Goal: Information Seeking & Learning: Learn about a topic

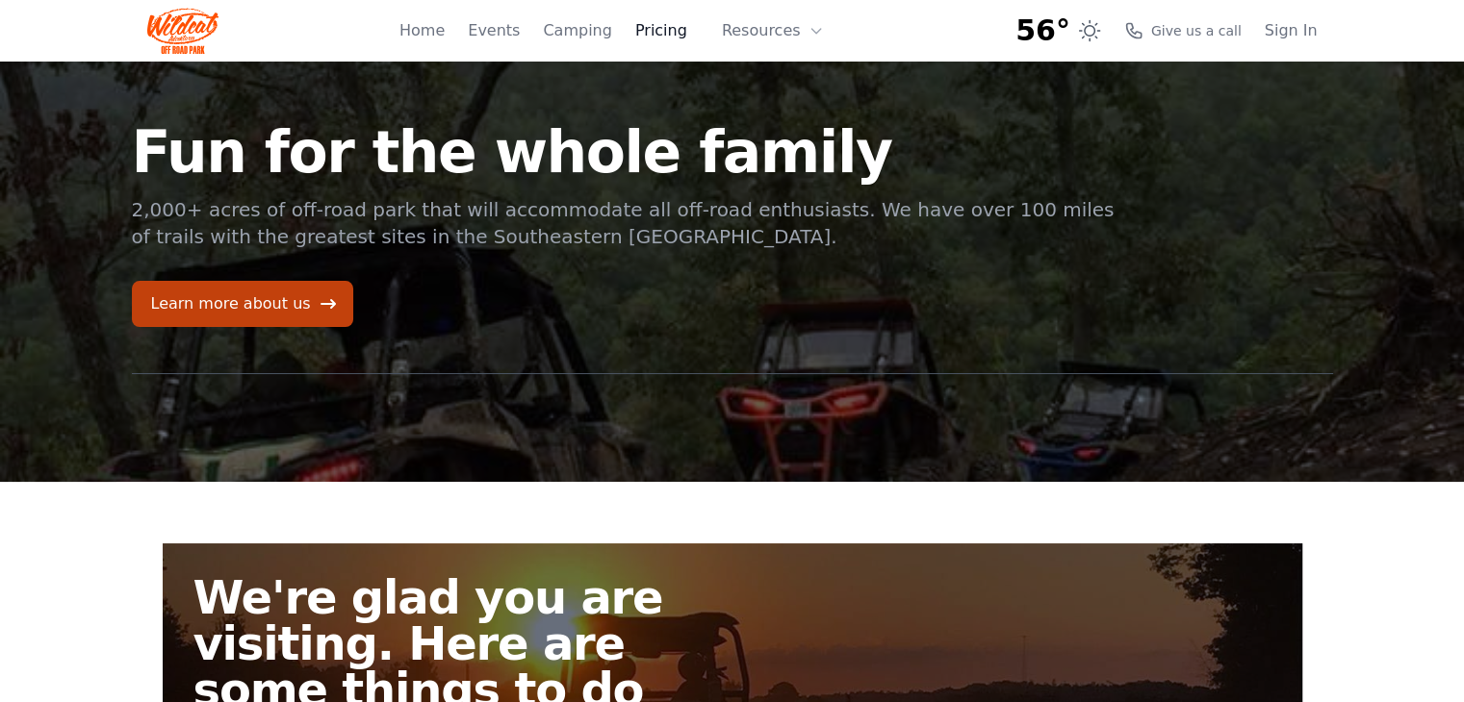
click at [677, 31] on link "Pricing" at bounding box center [661, 30] width 52 height 23
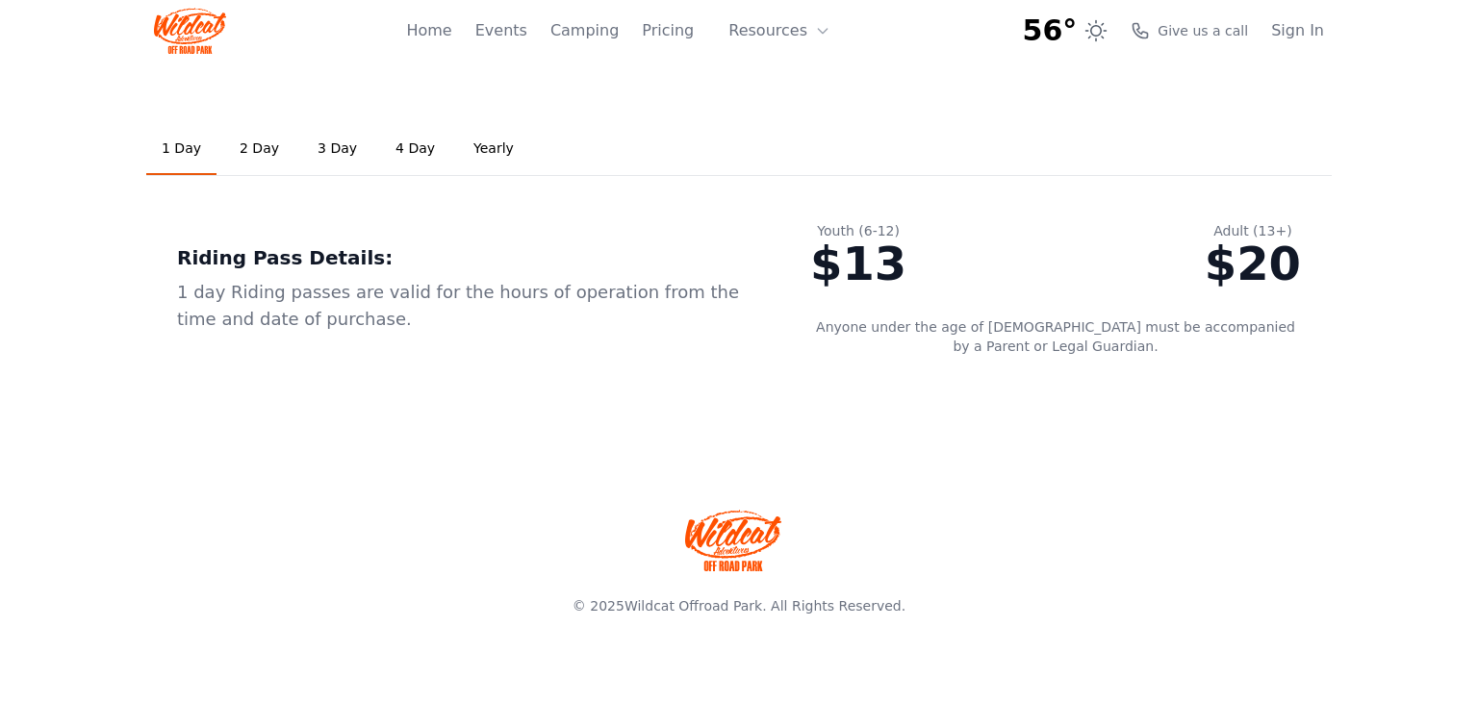
click at [246, 140] on link "2 Day" at bounding box center [259, 149] width 70 height 52
click at [166, 148] on link "1 Day" at bounding box center [181, 149] width 70 height 52
click at [321, 140] on link "3 Day" at bounding box center [337, 149] width 70 height 52
click at [405, 149] on link "4 Day" at bounding box center [415, 149] width 70 height 52
click at [508, 147] on ul "1 Day 2 Day 3 Day 4 Day Yearly" at bounding box center [738, 149] width 1185 height 53
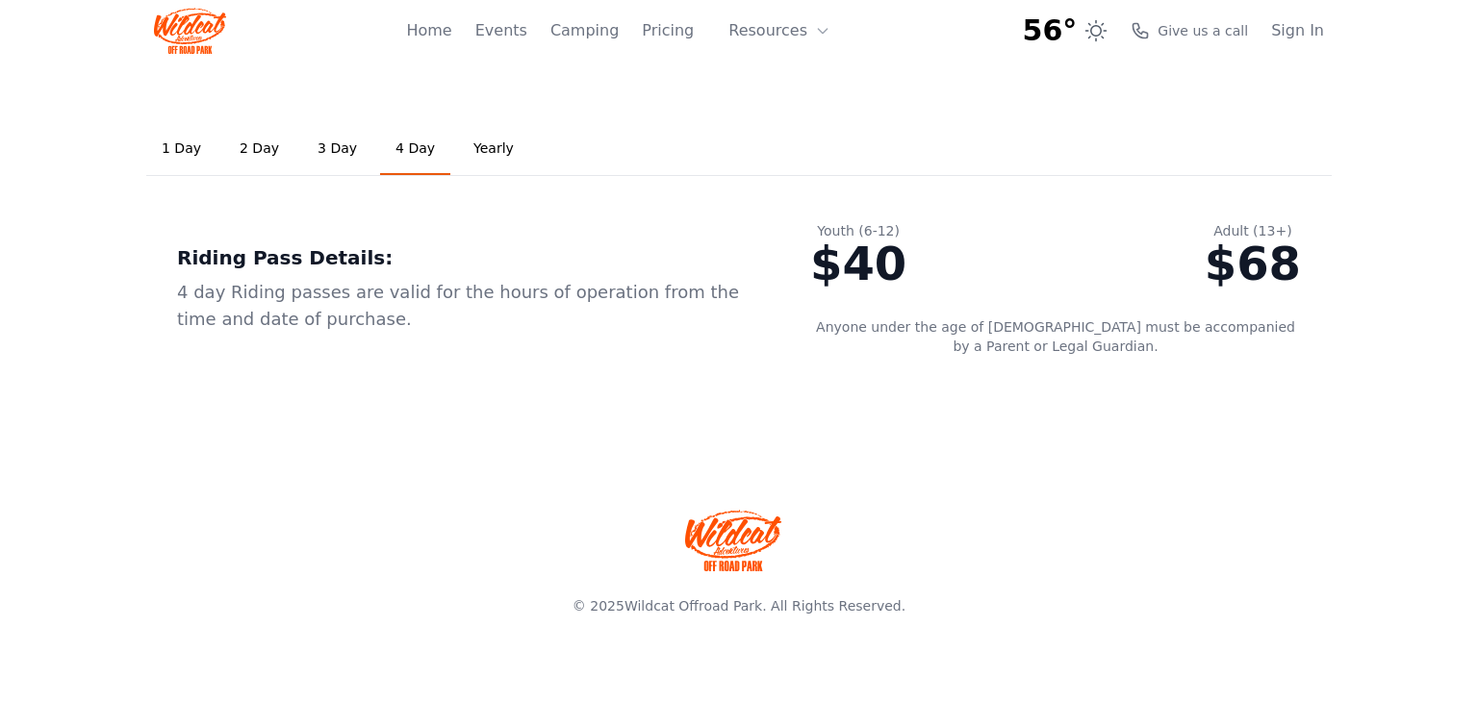
click at [470, 147] on link "Yearly" at bounding box center [493, 149] width 71 height 52
click at [162, 143] on link "1 Day" at bounding box center [181, 149] width 70 height 52
click at [514, 33] on link "Events" at bounding box center [501, 30] width 52 height 23
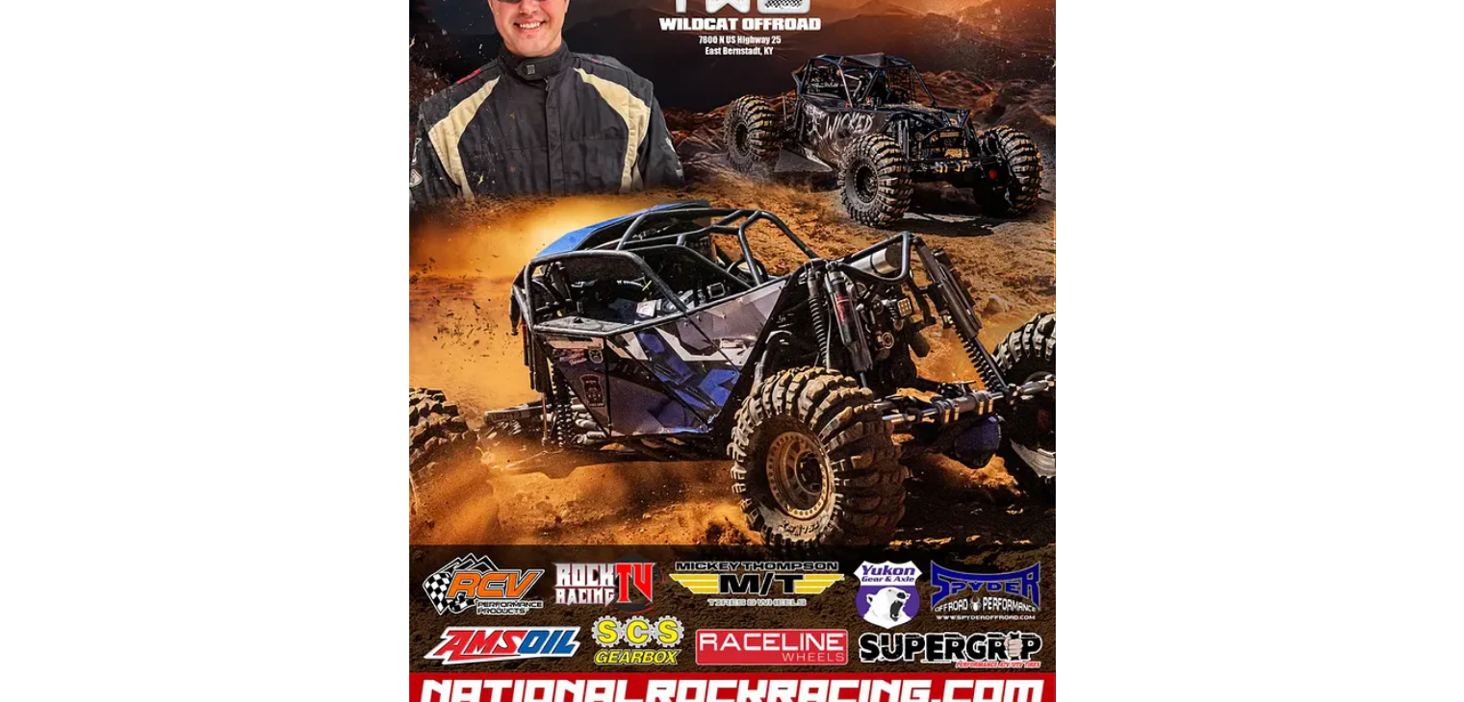
scroll to position [153, 0]
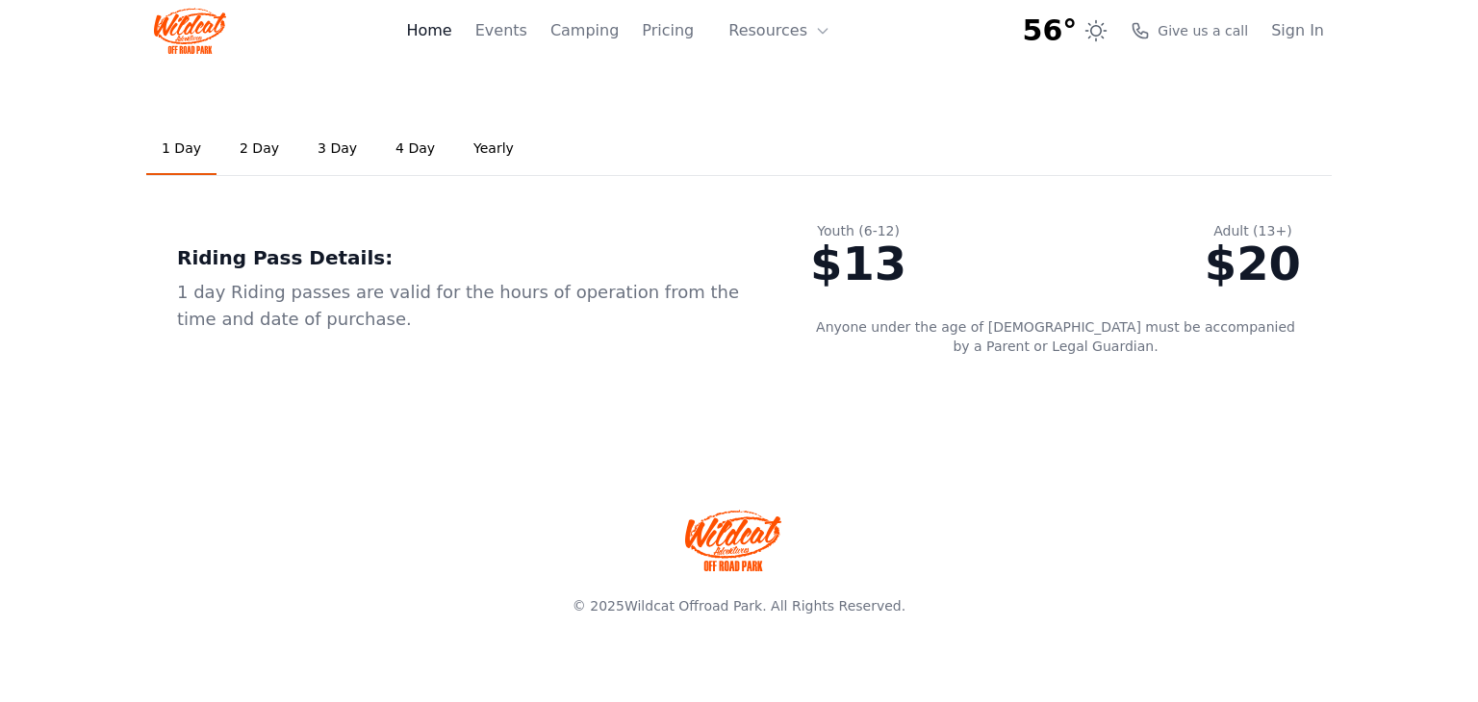
click at [451, 31] on link "Home" at bounding box center [428, 30] width 45 height 23
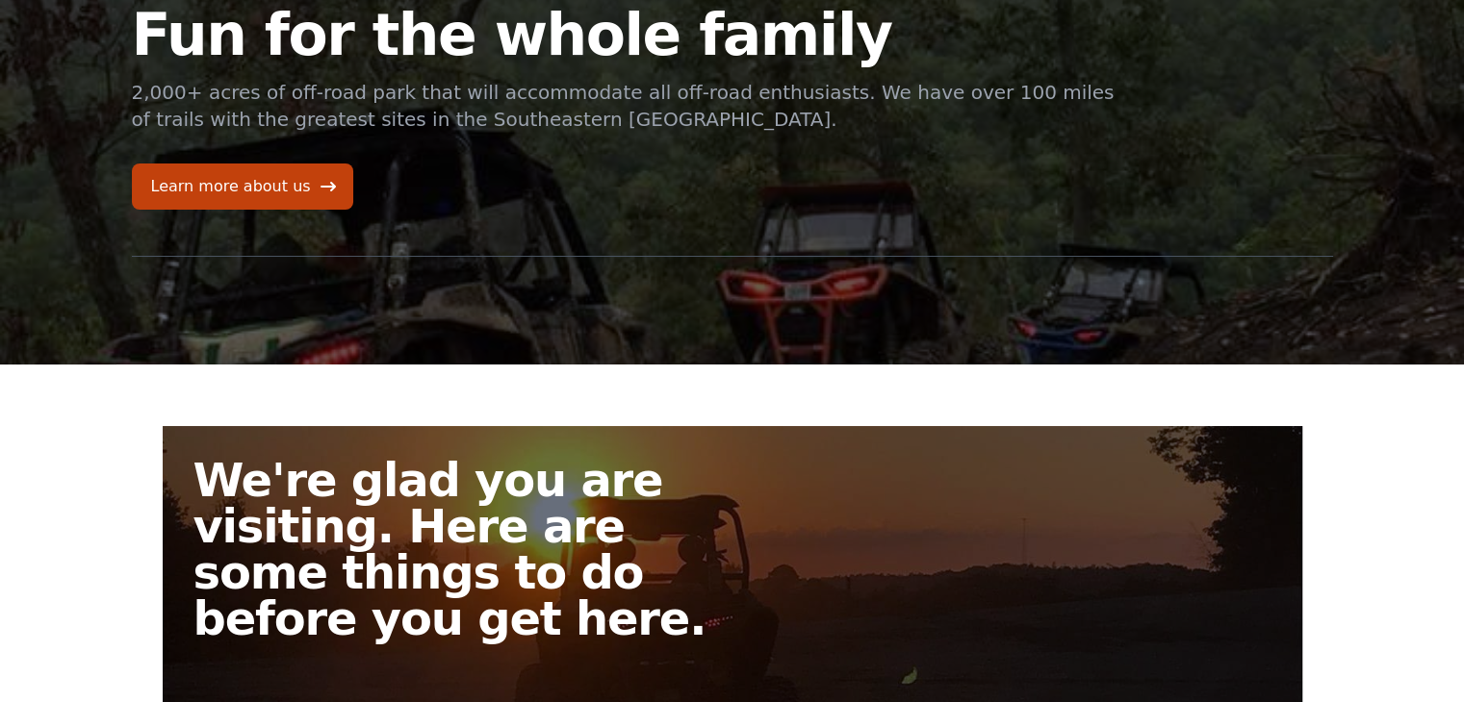
scroll to position [385, 0]
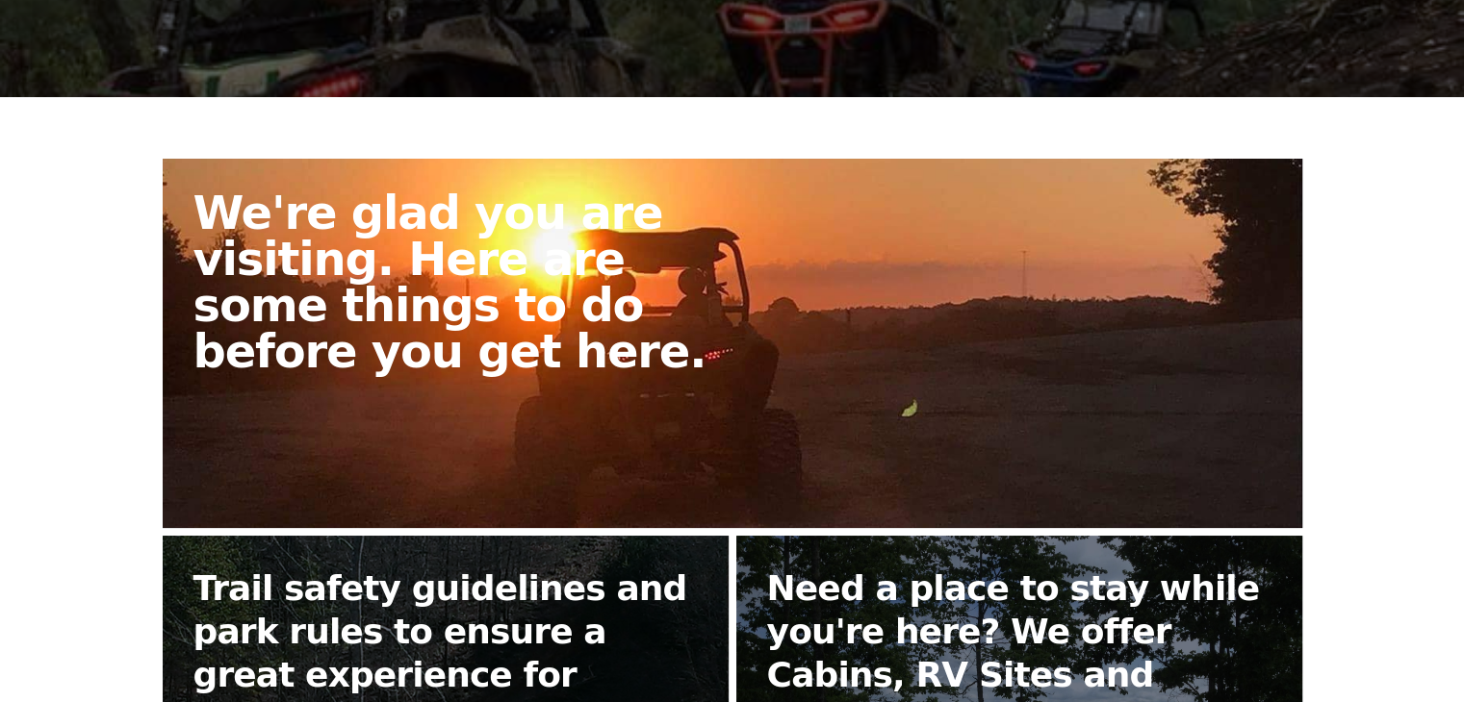
click at [475, 254] on h2 "We're glad you are visiting. Here are some things to do before you get here." at bounding box center [470, 282] width 554 height 185
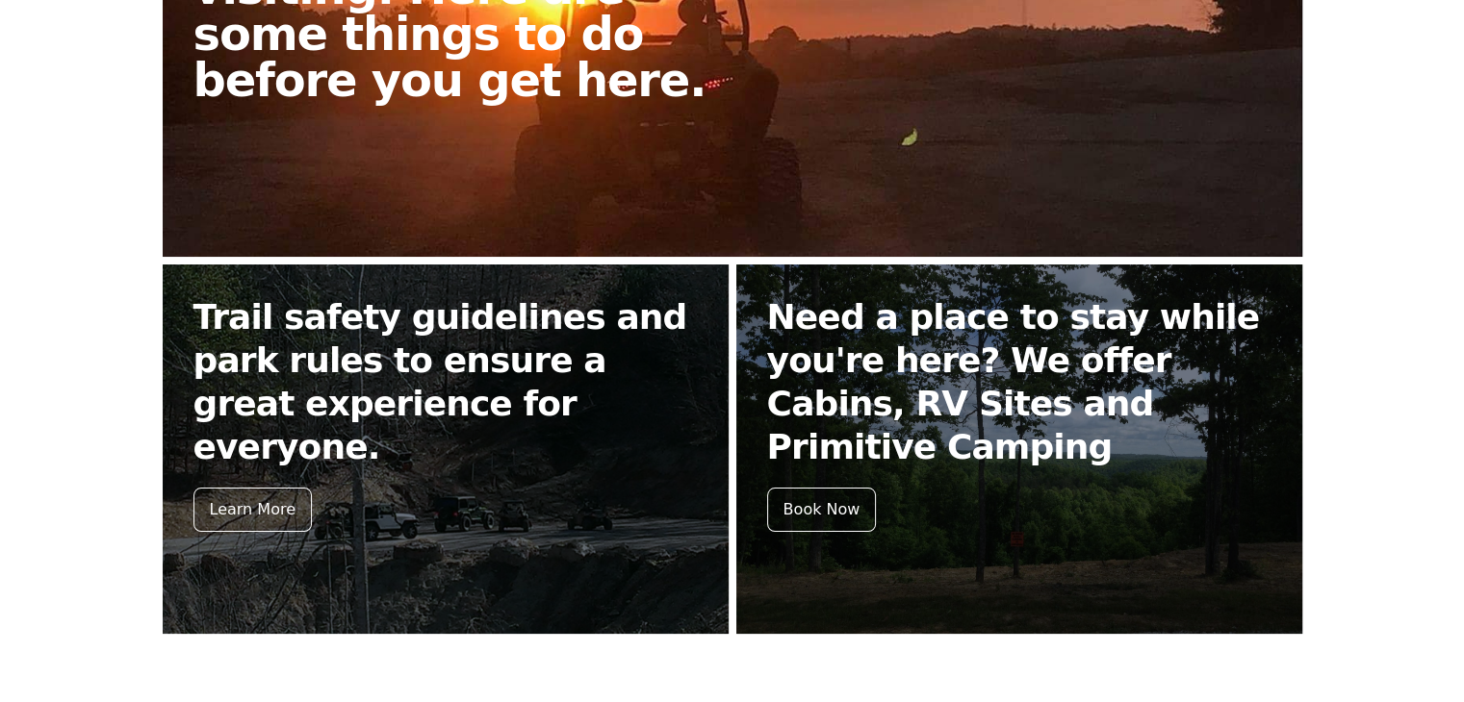
scroll to position [857, 0]
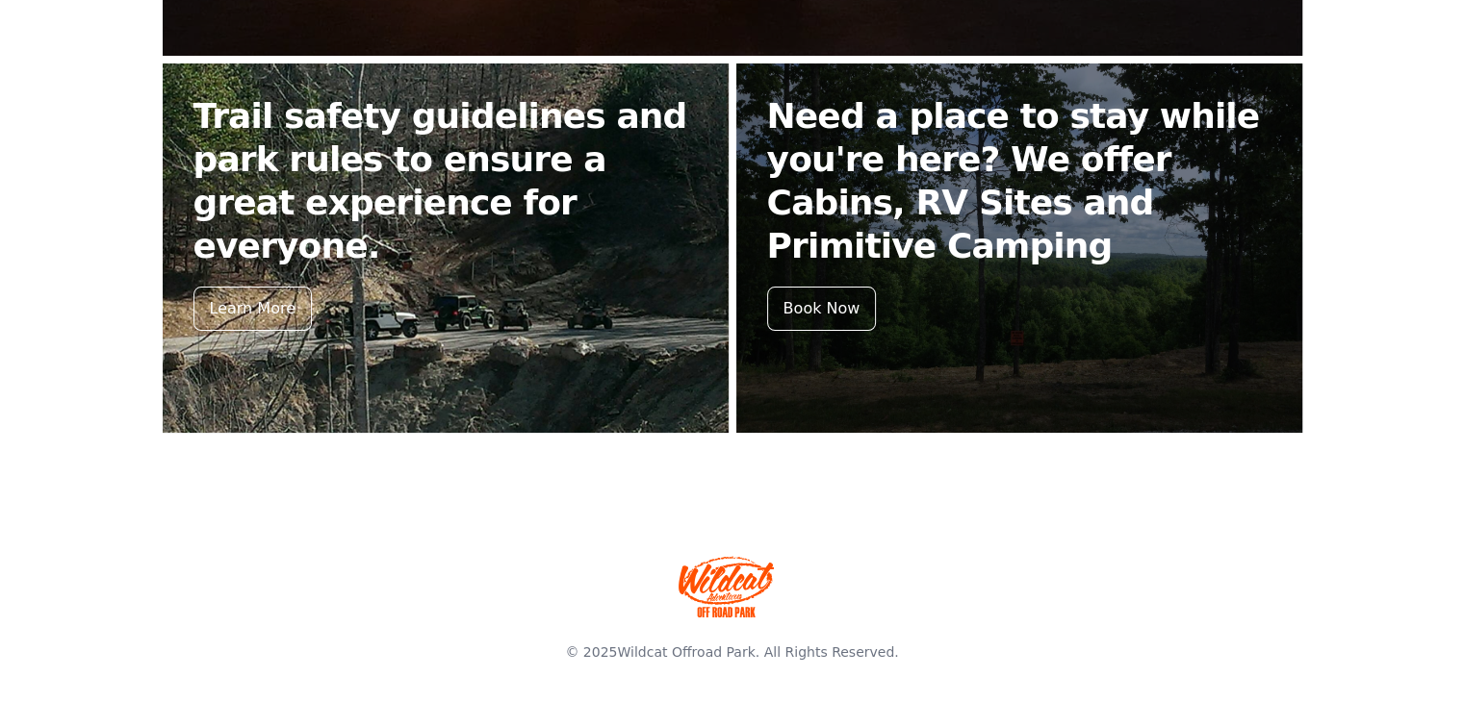
click at [406, 179] on h2 "Trail safety guidelines and park rules to ensure a great experience for everyon…" at bounding box center [445, 180] width 504 height 173
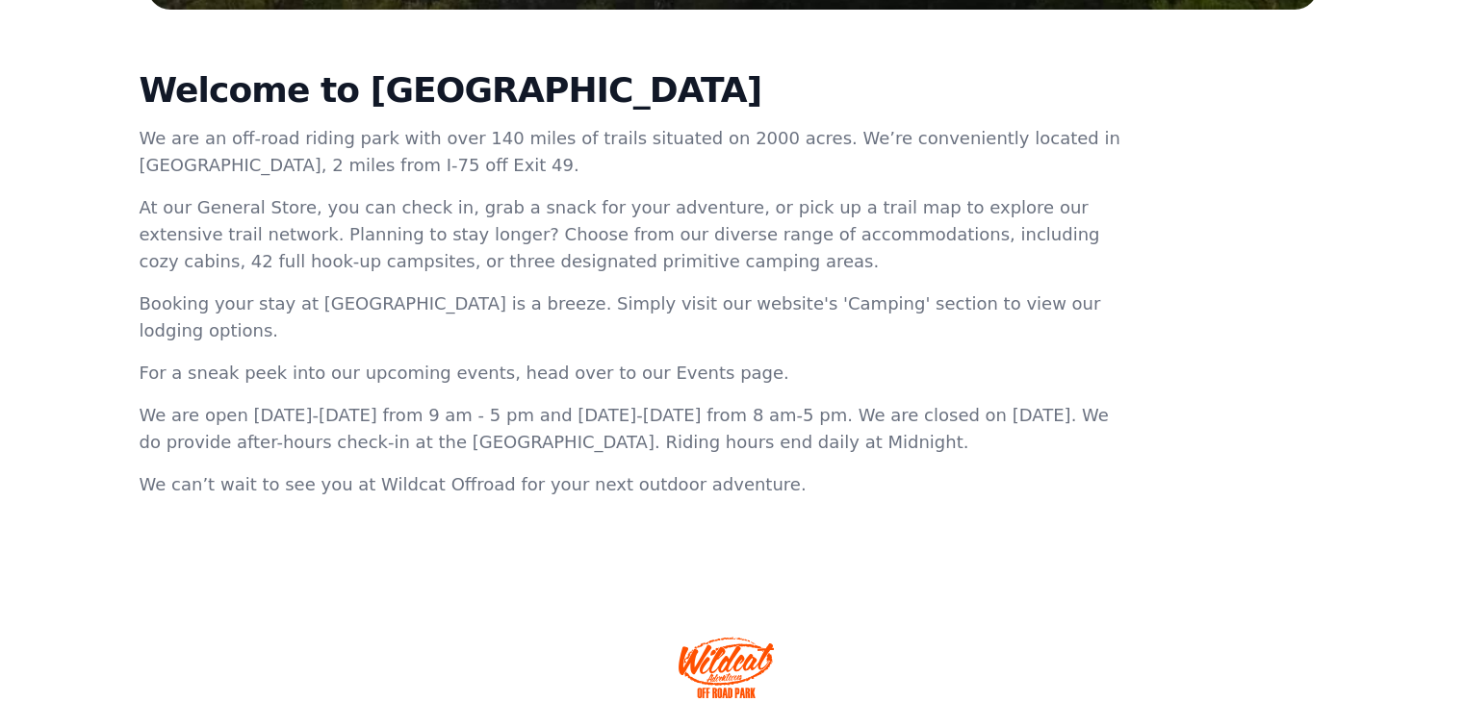
scroll to position [727, 0]
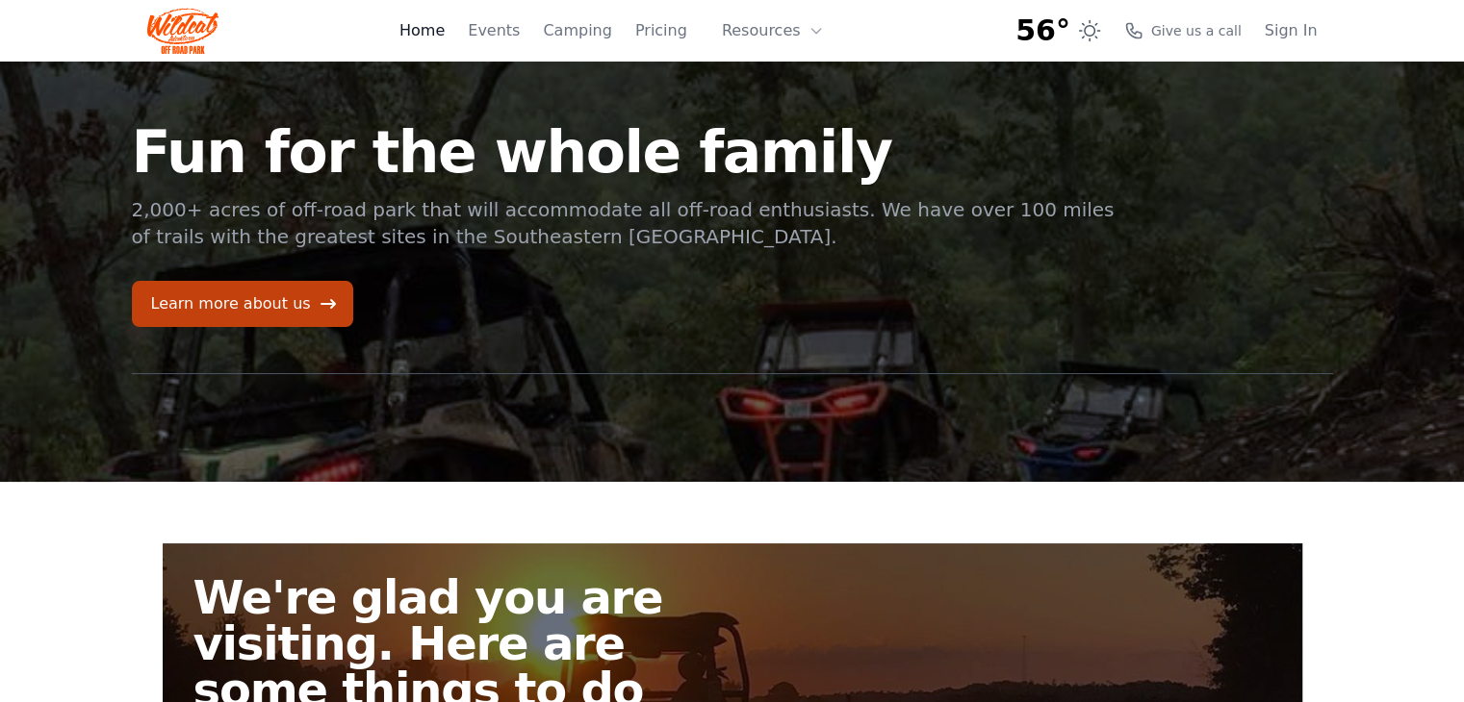
click at [445, 32] on link "Home" at bounding box center [421, 30] width 45 height 23
click at [158, 37] on img at bounding box center [183, 31] width 72 height 46
click at [436, 32] on link "Home" at bounding box center [421, 30] width 45 height 23
click at [803, 29] on button "Resources" at bounding box center [772, 31] width 125 height 38
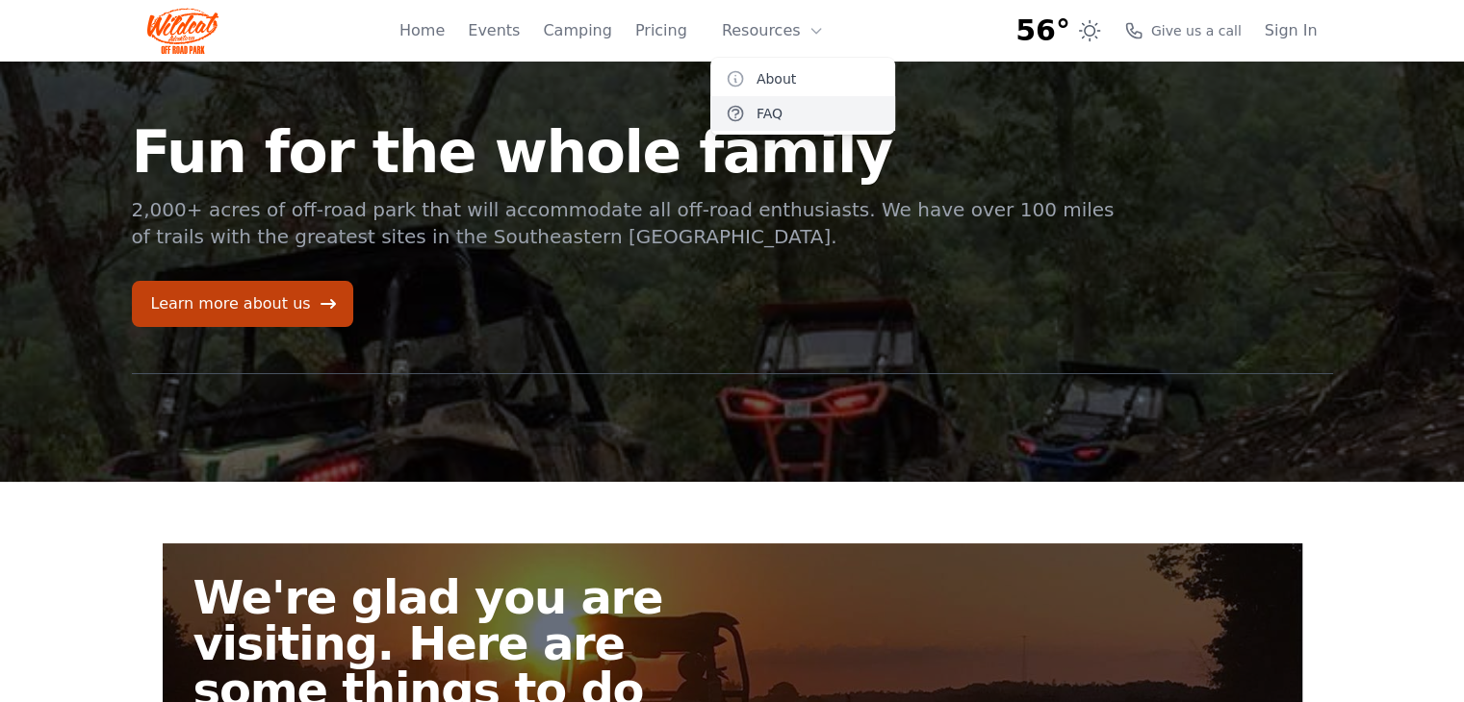
click at [768, 117] on link "FAQ" at bounding box center [802, 113] width 185 height 35
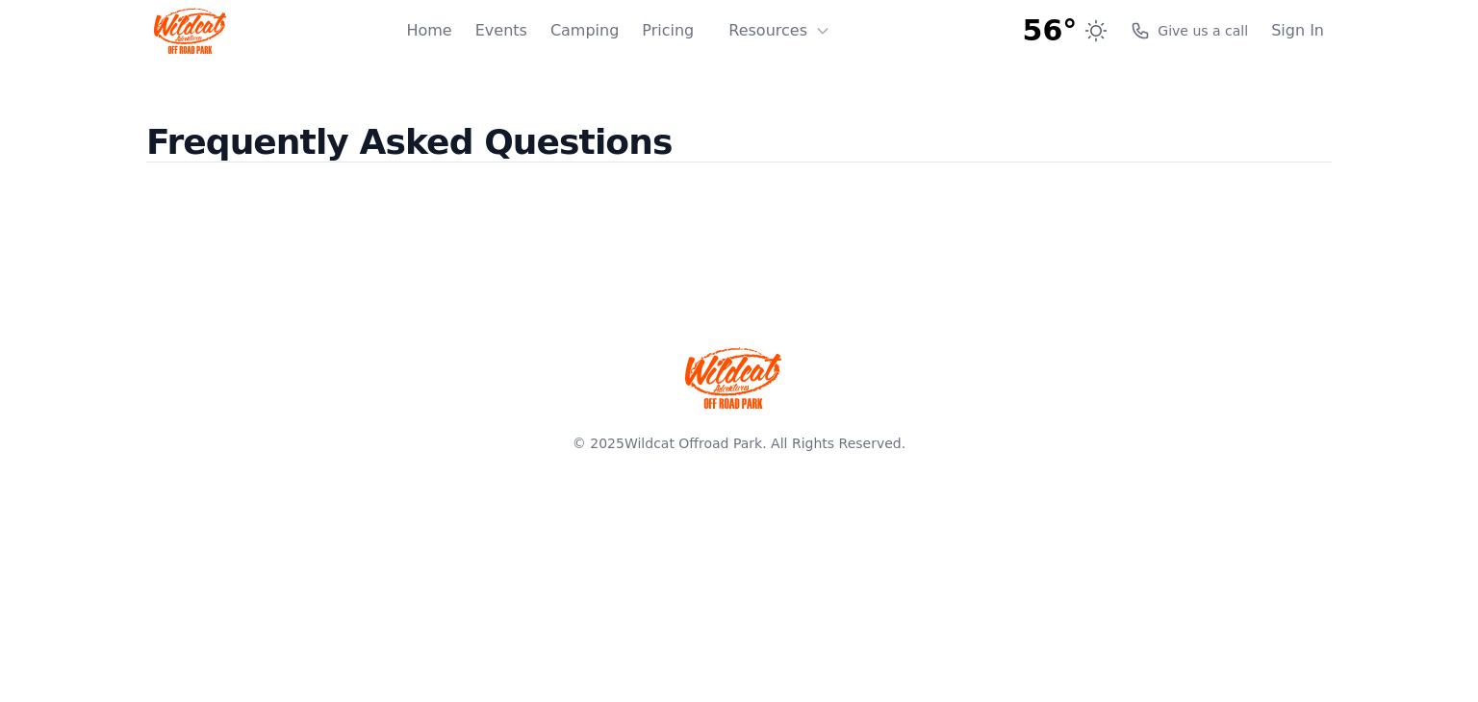
click at [730, 368] on img at bounding box center [733, 378] width 96 height 62
click at [182, 35] on img at bounding box center [190, 31] width 72 height 46
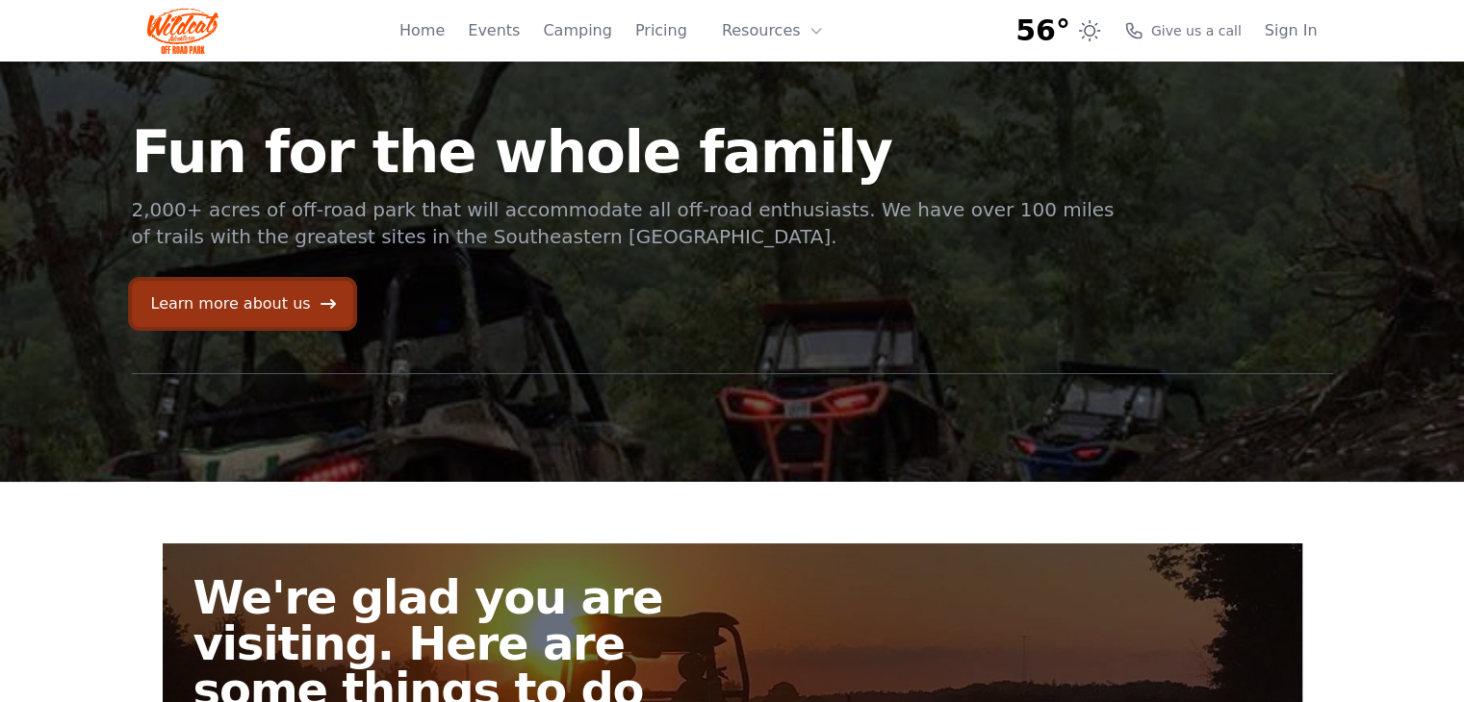
click at [279, 308] on link "Learn more about us" at bounding box center [242, 304] width 221 height 46
